Goal: Task Accomplishment & Management: Use online tool/utility

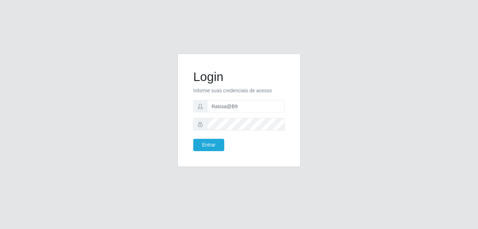
drag, startPoint x: 467, startPoint y: 25, endPoint x: 306, endPoint y: 71, distance: 167.9
click at [306, 71] on div "Login Informe suas credenciais de acesso Raissa@B9 Entrar" at bounding box center [239, 115] width 134 height 122
click at [243, 104] on input "Raissa@B9" at bounding box center [246, 106] width 78 height 12
type input "heloisa@bessa"
click at [204, 145] on button "Entrar" at bounding box center [208, 145] width 31 height 12
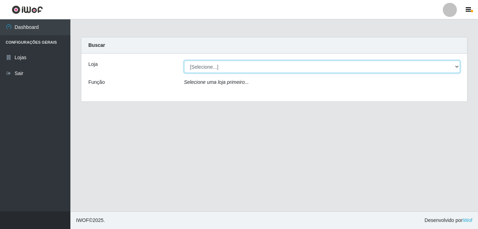
click at [200, 68] on select "[Selecione...] Bemais Supermercados - B9 Bessa" at bounding box center [322, 67] width 277 height 12
select select "410"
click at [184, 61] on select "[Selecione...] Bemais Supermercados - B9 Bessa" at bounding box center [322, 67] width 277 height 12
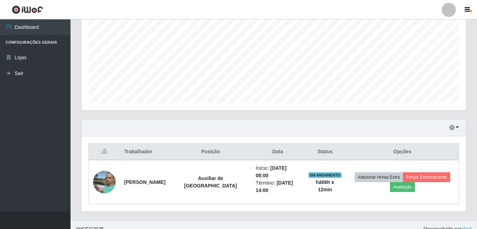
scroll to position [150, 0]
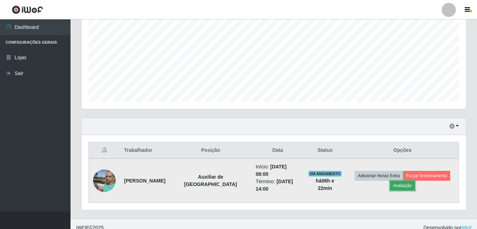
click at [394, 183] on button "Avaliação" at bounding box center [402, 186] width 25 height 10
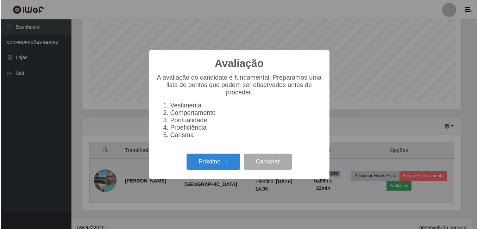
scroll to position [146, 381]
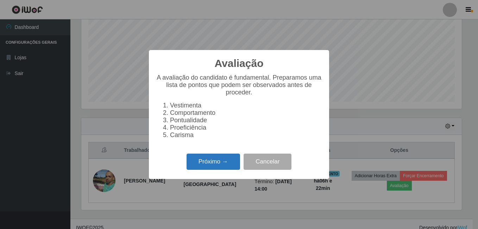
click at [218, 164] on button "Próximo →" at bounding box center [214, 162] width 54 height 17
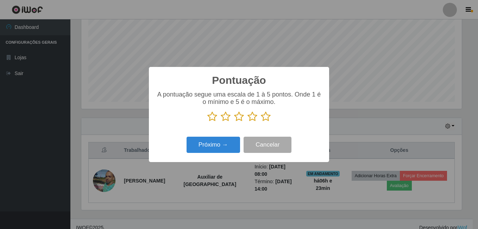
click at [267, 120] on icon at bounding box center [266, 116] width 10 height 11
click at [261, 122] on input "radio" at bounding box center [261, 122] width 0 height 0
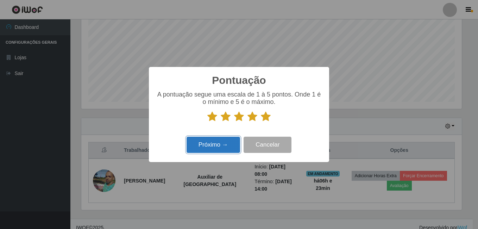
click at [218, 138] on button "Próximo →" at bounding box center [214, 145] width 54 height 17
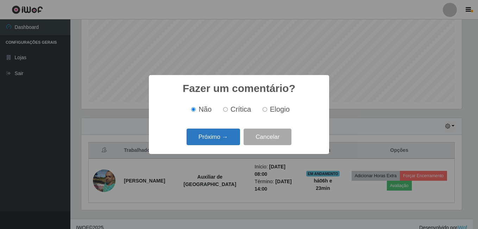
click at [223, 136] on button "Próximo →" at bounding box center [214, 137] width 54 height 17
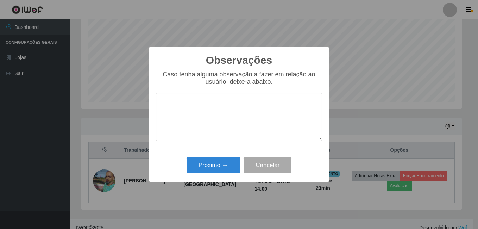
drag, startPoint x: 180, startPoint y: 88, endPoint x: 187, endPoint y: 99, distance: 13.0
click at [182, 89] on div "Caso tenha alguma observação a fazer em relação ao usuário, deixe-a abaixo." at bounding box center [239, 109] width 166 height 77
click at [187, 99] on textarea at bounding box center [239, 117] width 166 height 48
click at [179, 98] on textarea at bounding box center [239, 117] width 166 height 48
type textarea "e"
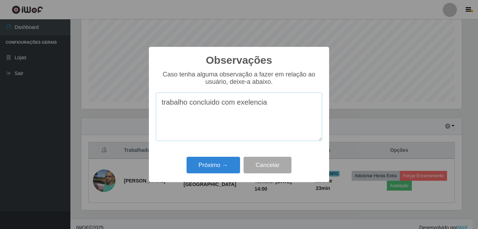
drag, startPoint x: 193, startPoint y: 101, endPoint x: 200, endPoint y: 105, distance: 8.0
drag, startPoint x: 200, startPoint y: 105, endPoint x: 198, endPoint y: 101, distance: 4.6
drag, startPoint x: 198, startPoint y: 103, endPoint x: 190, endPoint y: 124, distance: 22.6
click at [190, 124] on textarea "trabalho concluido com exelencia" at bounding box center [239, 117] width 166 height 48
type textarea "trabalho concluido com exelencia"
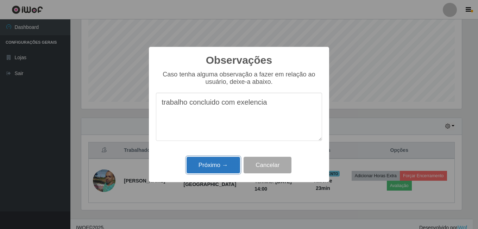
click at [221, 158] on button "Próximo →" at bounding box center [214, 165] width 54 height 17
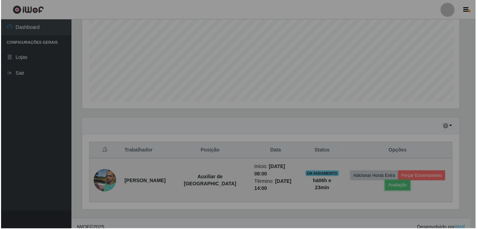
scroll to position [146, 384]
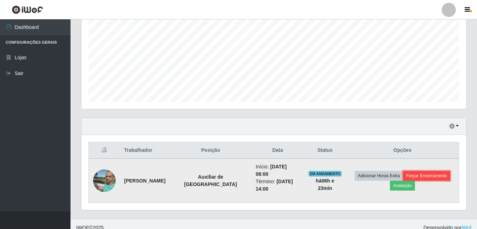
click at [424, 171] on button "Forçar Encerramento" at bounding box center [426, 176] width 47 height 10
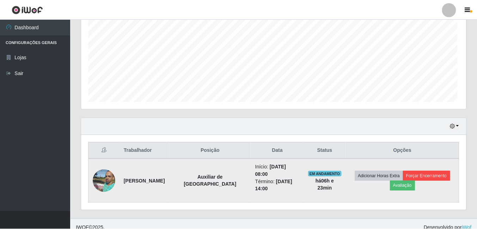
scroll to position [146, 381]
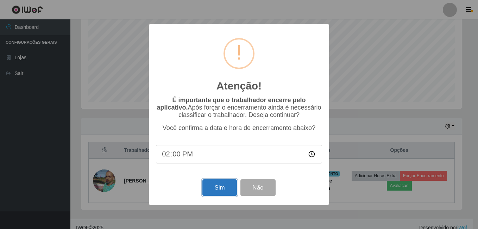
click at [216, 184] on button "Sim" at bounding box center [220, 187] width 34 height 17
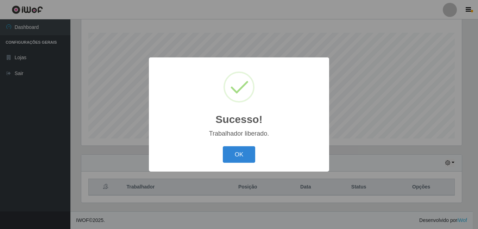
click at [223, 146] on button "OK" at bounding box center [239, 154] width 33 height 17
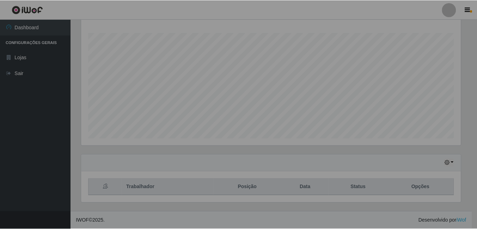
scroll to position [146, 384]
